Goal: Task Accomplishment & Management: Complete application form

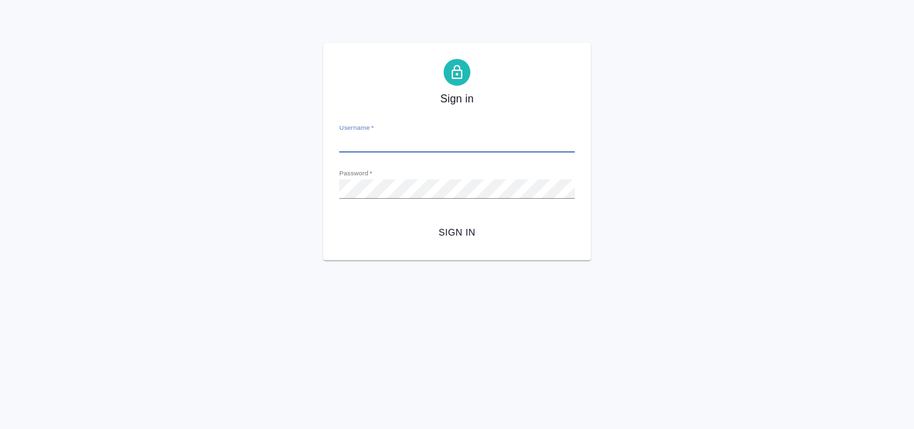
type input "g.harutyunyan@awatera.com"
click at [454, 228] on span "Sign in" at bounding box center [457, 232] width 214 height 17
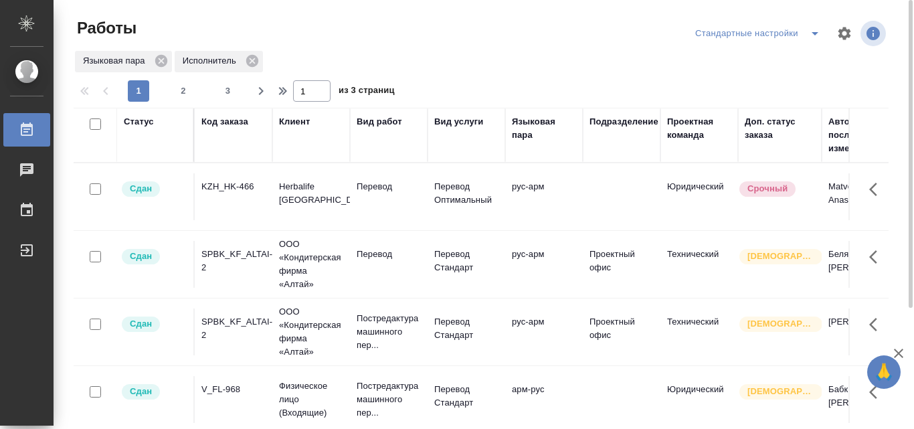
click at [683, 184] on td "Юридический" at bounding box center [699, 196] width 78 height 47
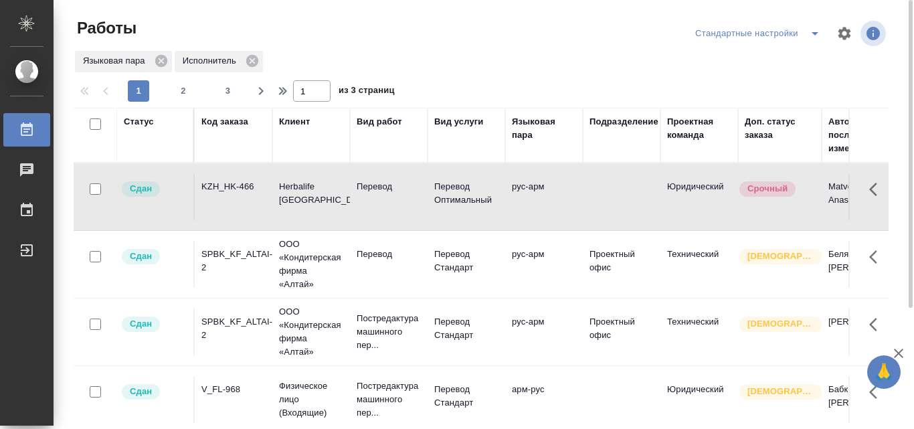
scroll to position [0, 187]
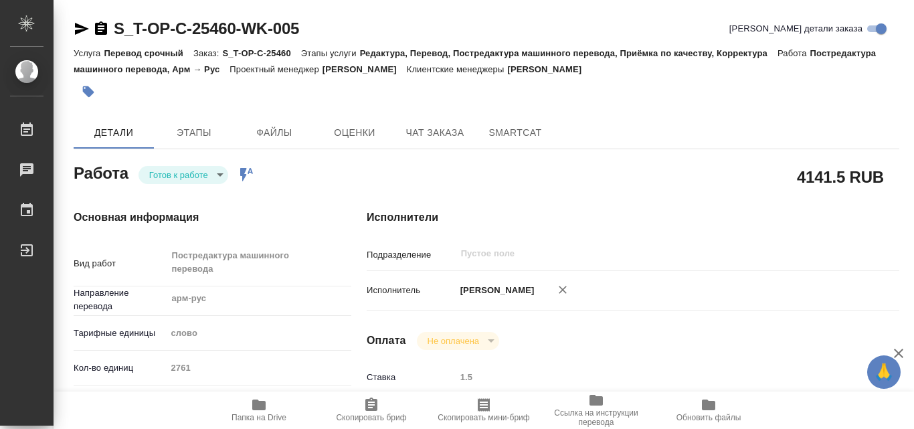
type textarea "x"
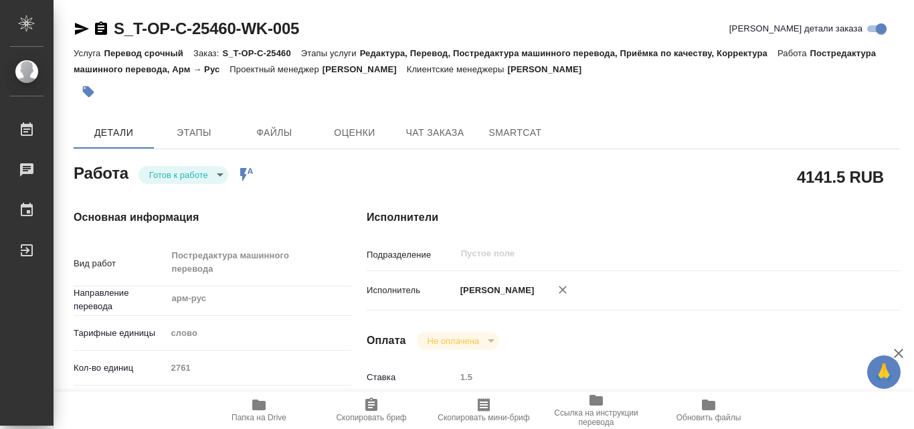
type textarea "x"
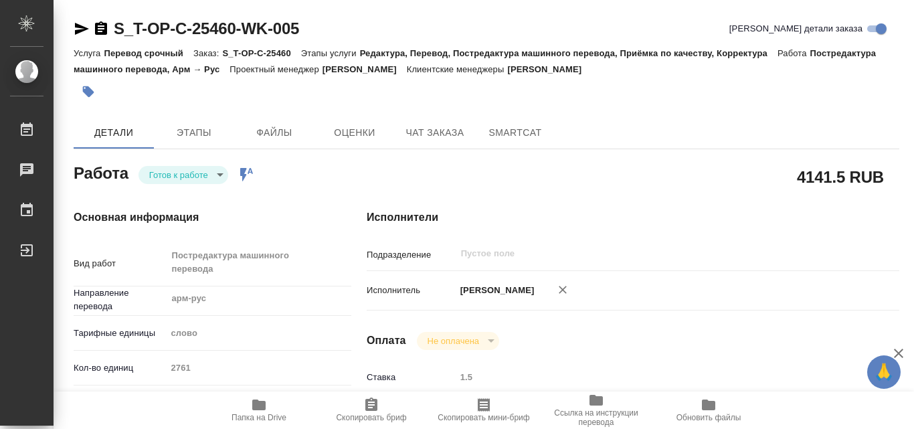
type textarea "x"
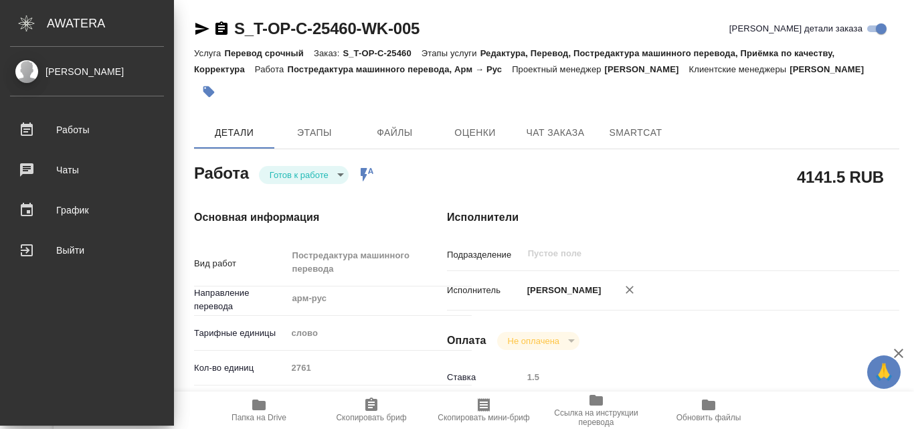
type textarea "x"
